Goal: Communication & Community: Answer question/provide support

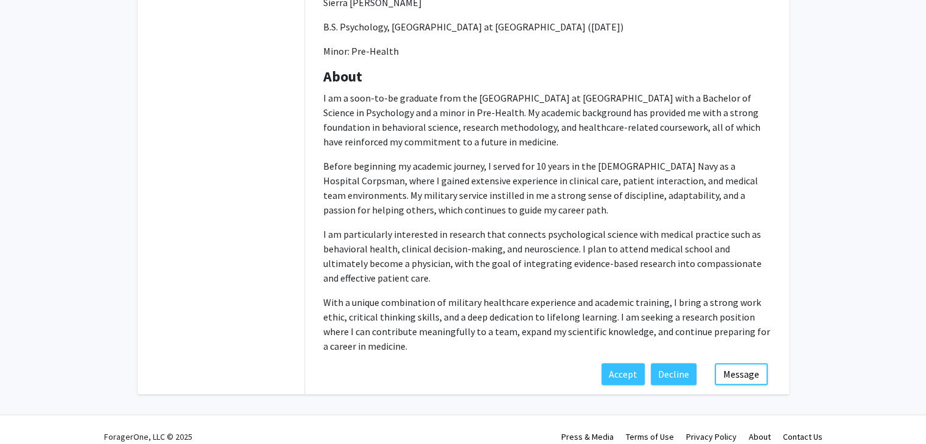
scroll to position [540, 0]
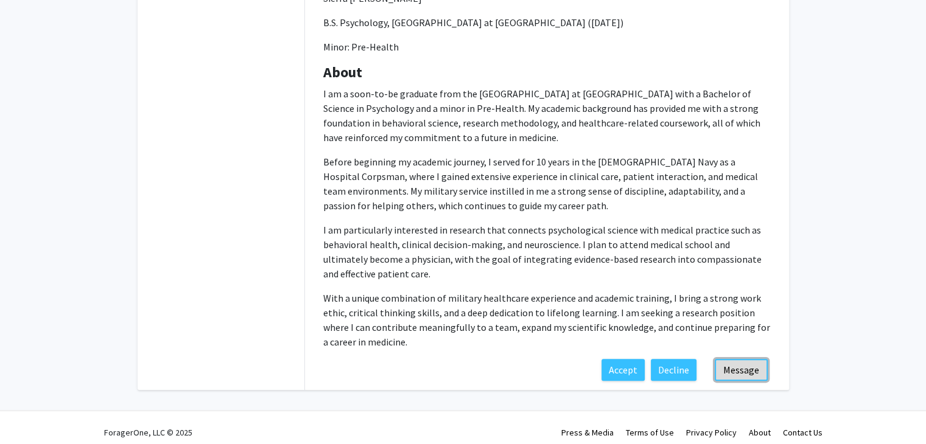
click at [737, 366] on button "Message" at bounding box center [741, 370] width 53 height 22
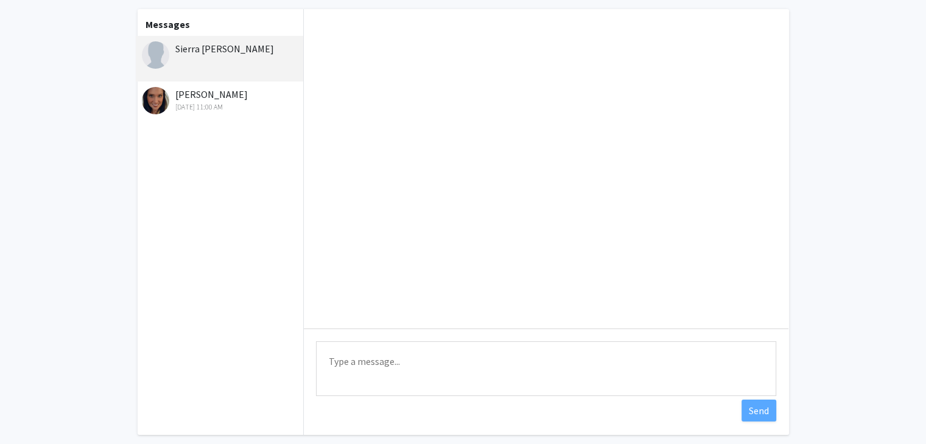
scroll to position [111, 0]
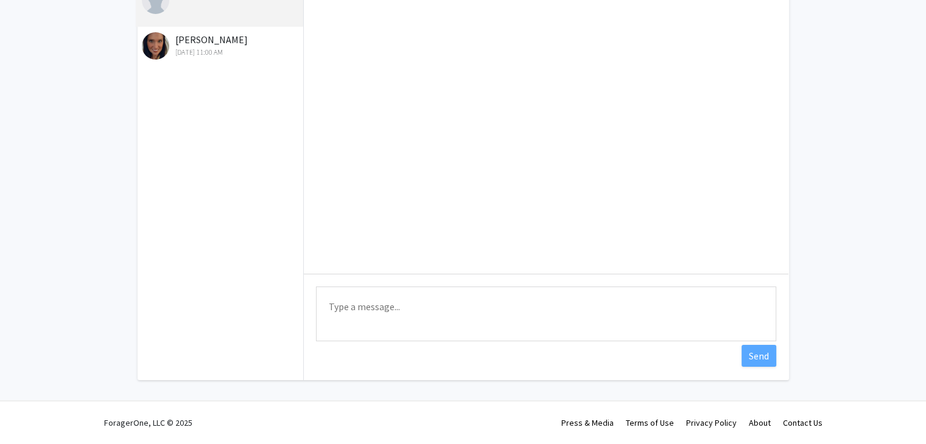
click at [429, 308] on textarea "Type a message" at bounding box center [546, 314] width 460 height 55
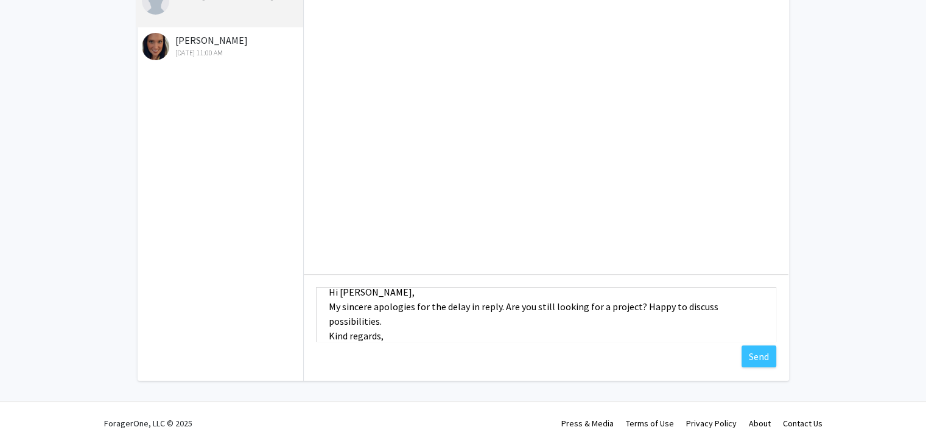
scroll to position [30, 0]
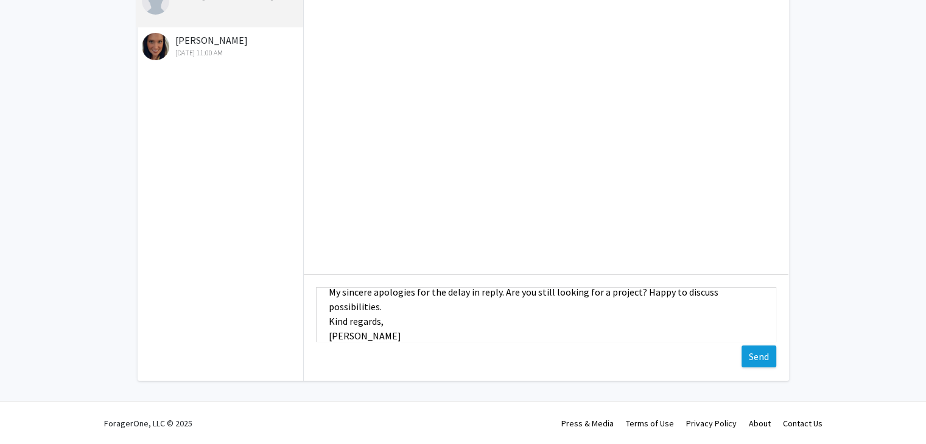
type textarea "Hi [PERSON_NAME], My sincere apologies for the delay in reply. Are you still lo…"
click at [757, 361] on button "Send" at bounding box center [758, 357] width 35 height 22
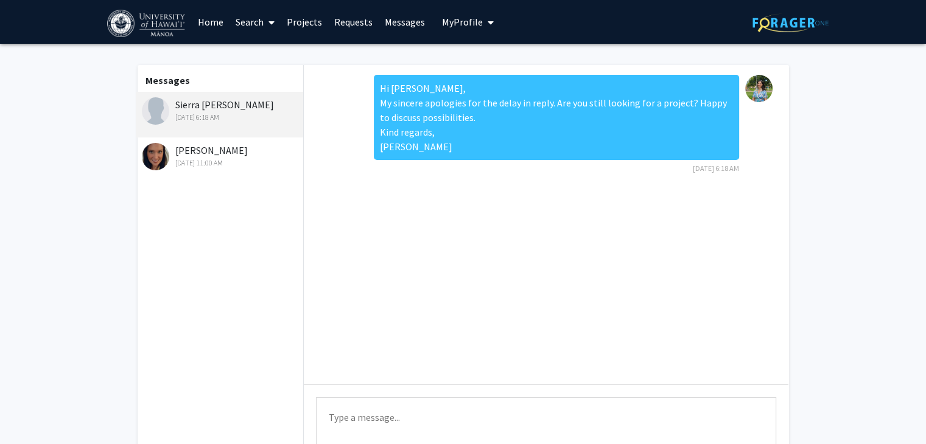
scroll to position [0, 0]
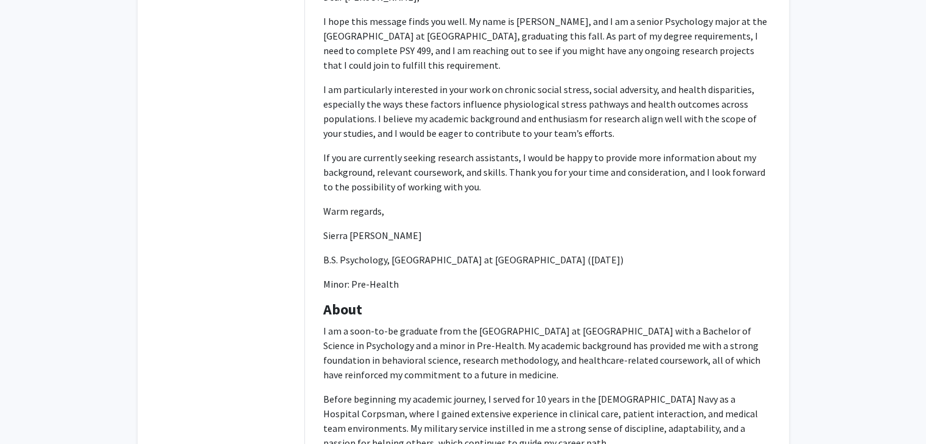
scroll to position [550, 0]
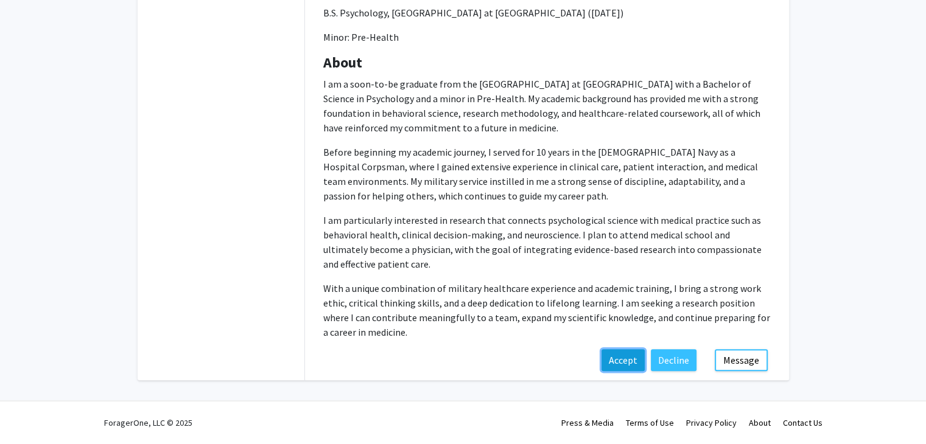
click at [621, 359] on button "Accept" at bounding box center [622, 360] width 43 height 22
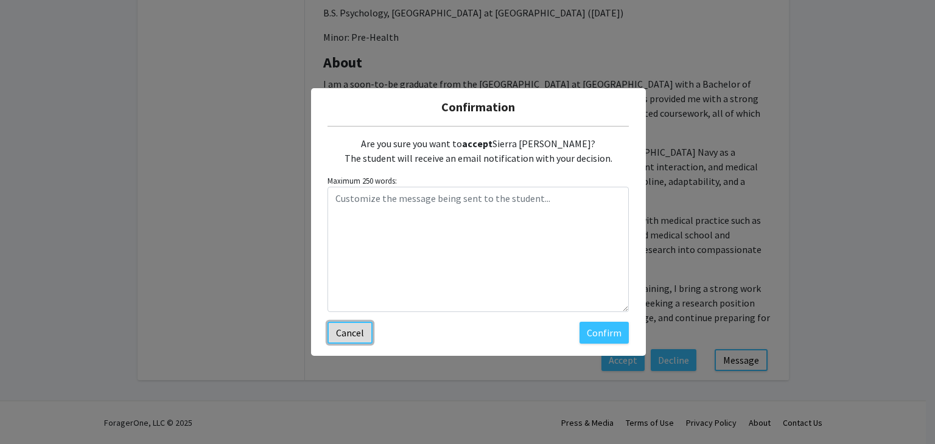
click at [346, 330] on button "Cancel" at bounding box center [349, 333] width 45 height 22
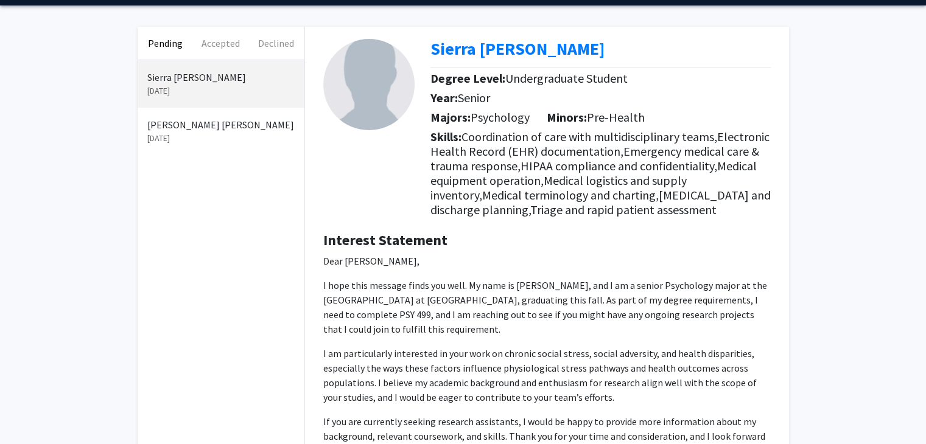
scroll to position [0, 0]
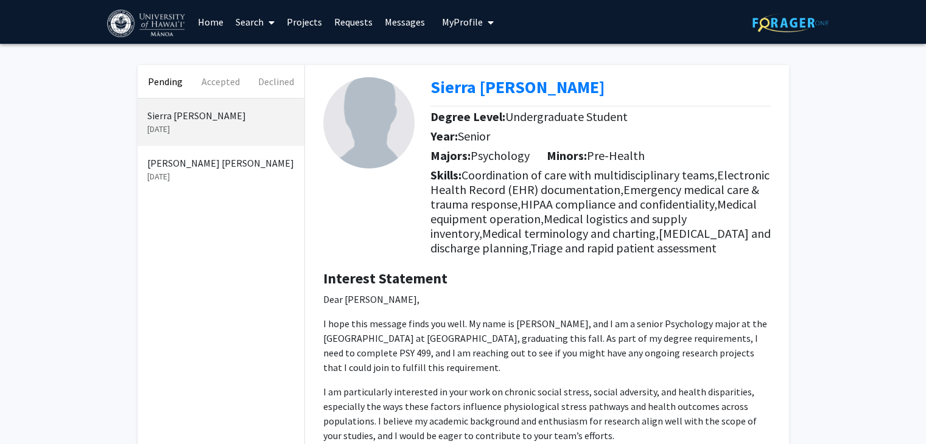
click at [173, 164] on p "[PERSON_NAME] [PERSON_NAME]" at bounding box center [220, 163] width 147 height 15
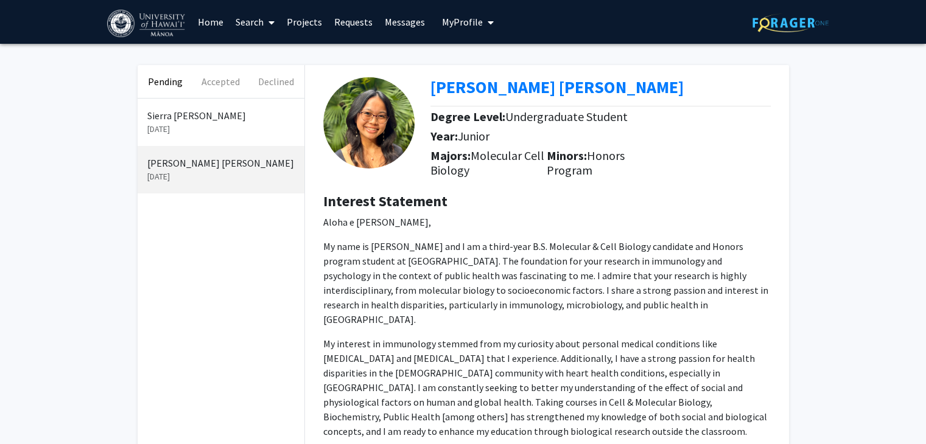
click at [183, 119] on p "Sierra [PERSON_NAME]" at bounding box center [220, 115] width 147 height 15
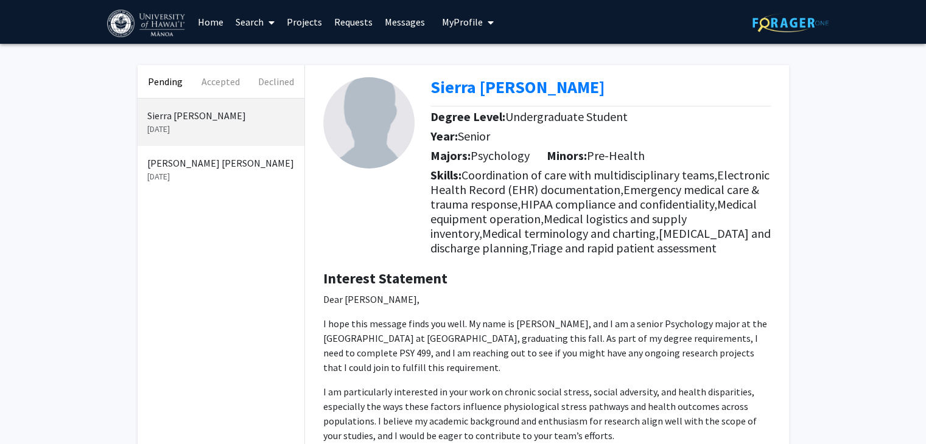
click at [209, 166] on p "[PERSON_NAME] [PERSON_NAME]" at bounding box center [220, 163] width 147 height 15
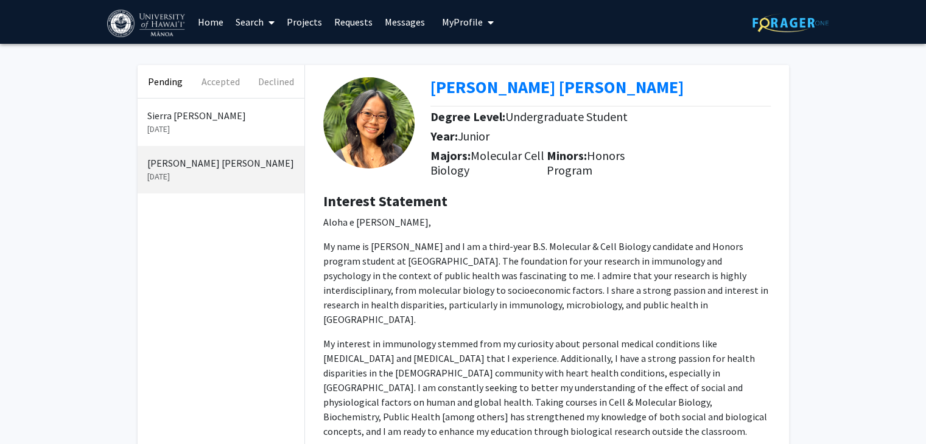
click at [224, 136] on div "Sierra [PERSON_NAME] [DATE]" at bounding box center [221, 122] width 167 height 47
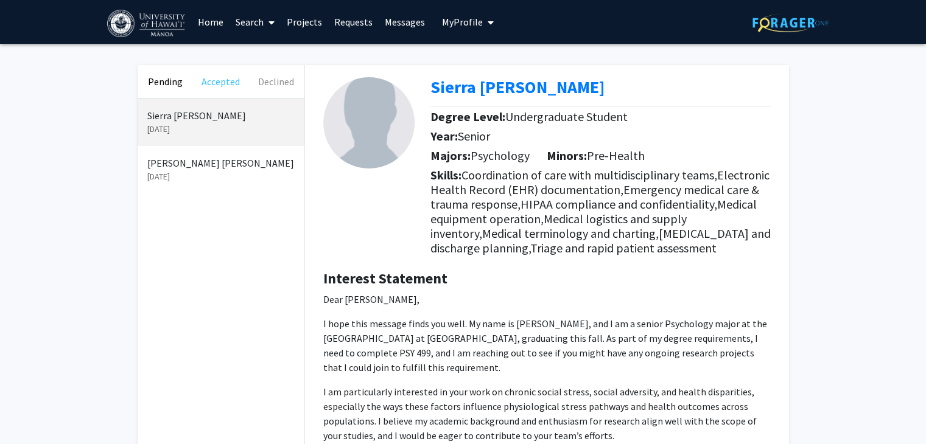
click at [214, 88] on button "Accepted" at bounding box center [220, 81] width 55 height 33
